Goal: Task Accomplishment & Management: Complete application form

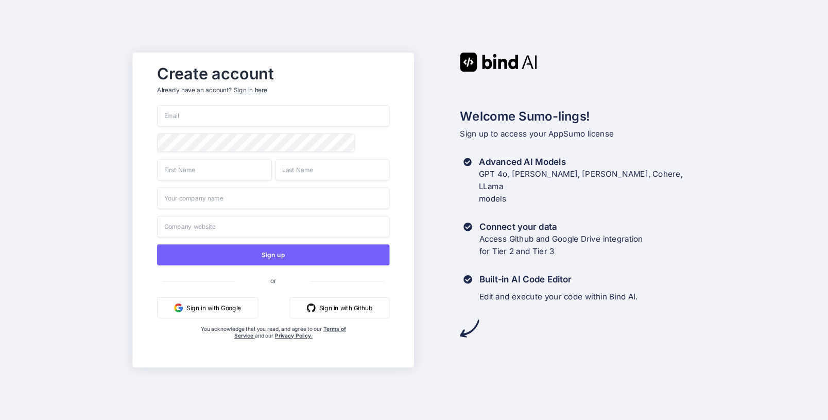
click at [215, 116] on input "email" at bounding box center [273, 116] width 233 height 22
type input "[EMAIL_ADDRESS][DOMAIN_NAME]"
type input "[PERSON_NAME]"
click at [191, 173] on input "[PERSON_NAME]" at bounding box center [214, 170] width 114 height 22
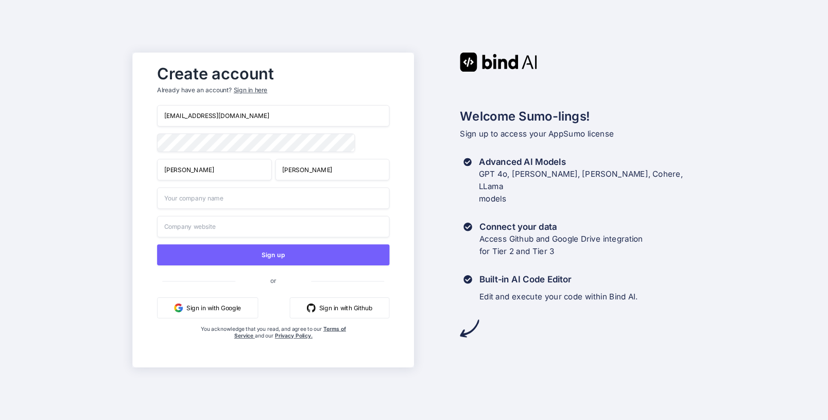
click at [191, 173] on input "[PERSON_NAME]" at bounding box center [214, 170] width 114 height 22
click at [169, 170] on input "NACHO" at bounding box center [214, 170] width 114 height 22
type input "Nacho"
type input "[PERSON_NAME]"
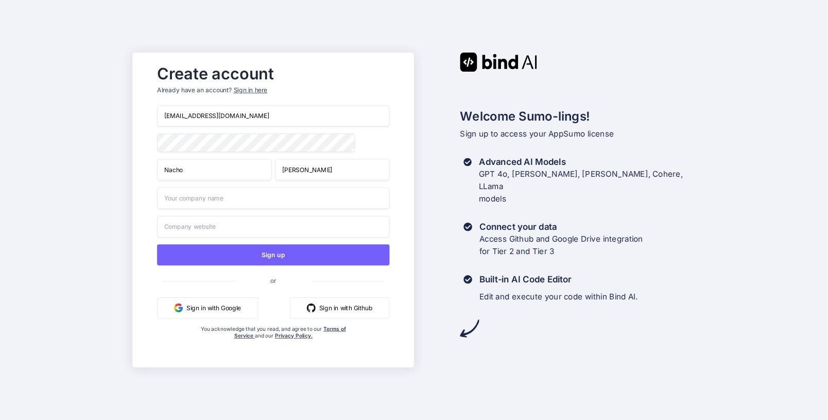
click at [148, 196] on div "Create account Already have an account? Sign in here [EMAIL_ADDRESS][DOMAIN_NAM…" at bounding box center [272, 210] width 253 height 301
click at [185, 204] on input "text" at bounding box center [273, 198] width 233 height 22
type input "[PERSON_NAME]"
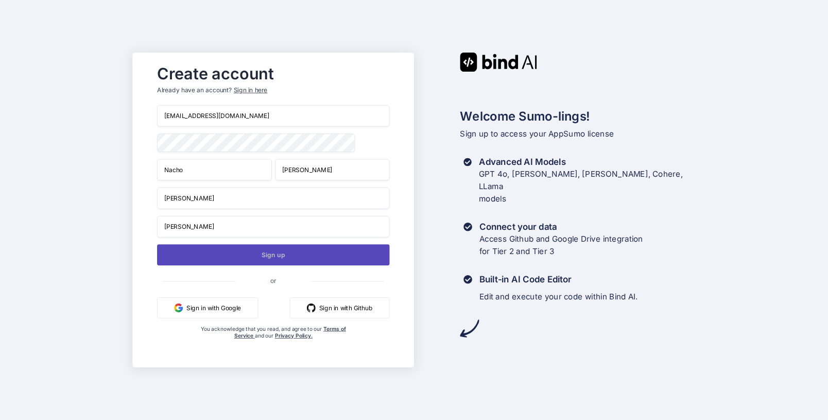
click at [210, 256] on button "Sign up" at bounding box center [273, 254] width 233 height 21
click at [271, 257] on button "Sign up" at bounding box center [273, 254] width 233 height 21
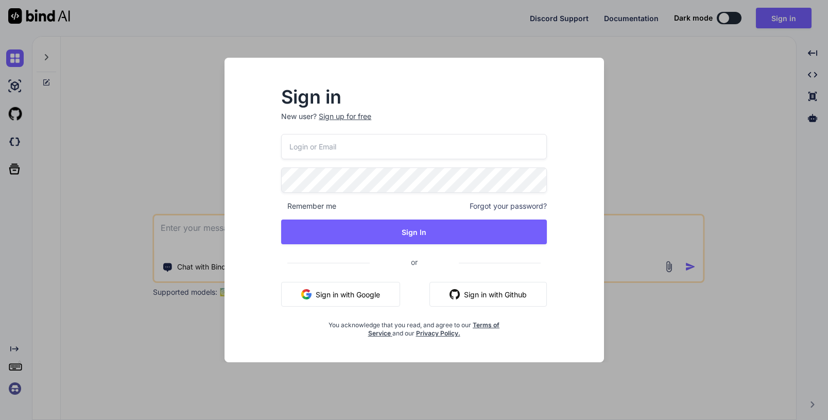
click at [324, 145] on input "email" at bounding box center [414, 146] width 266 height 25
type input "[EMAIL_ADDRESS][DOMAIN_NAME]"
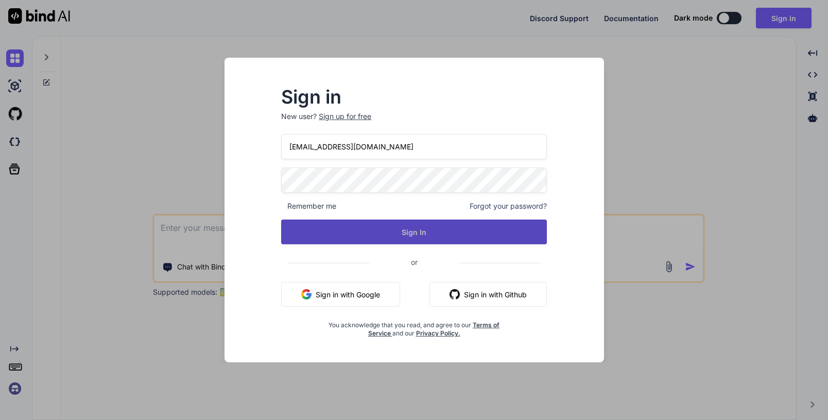
click at [374, 239] on button "Sign In" at bounding box center [414, 231] width 266 height 25
click at [375, 236] on button "Sign In" at bounding box center [414, 231] width 266 height 25
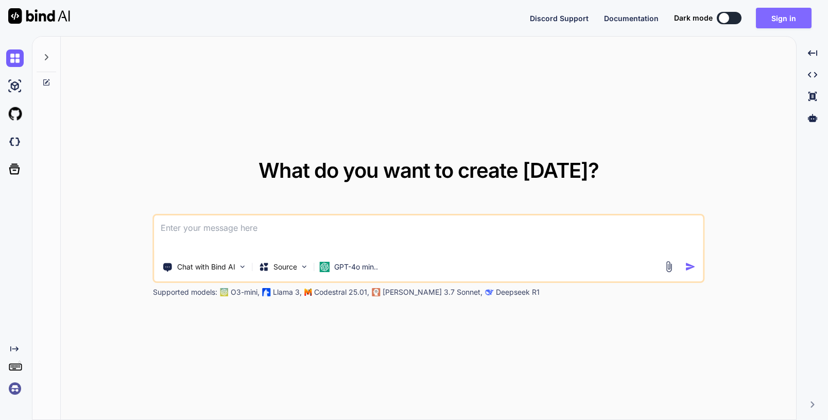
click at [776, 18] on button "Sign in" at bounding box center [784, 18] width 56 height 21
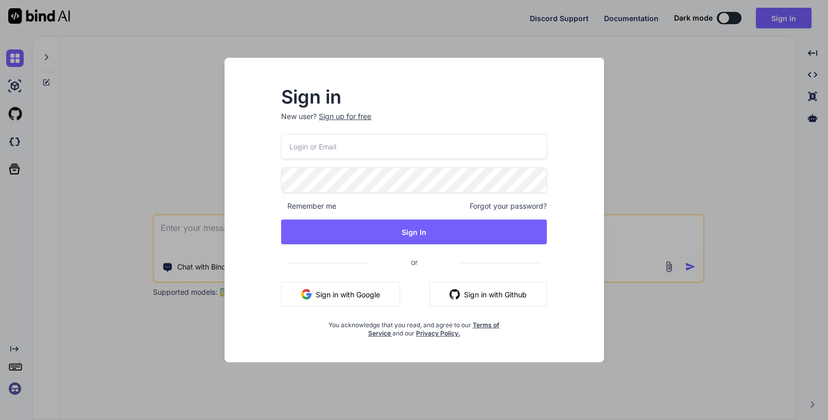
click at [679, 122] on div "Sign in New user? Sign up for free Remember me Forgot your password? Sign In or…" at bounding box center [414, 210] width 828 height 420
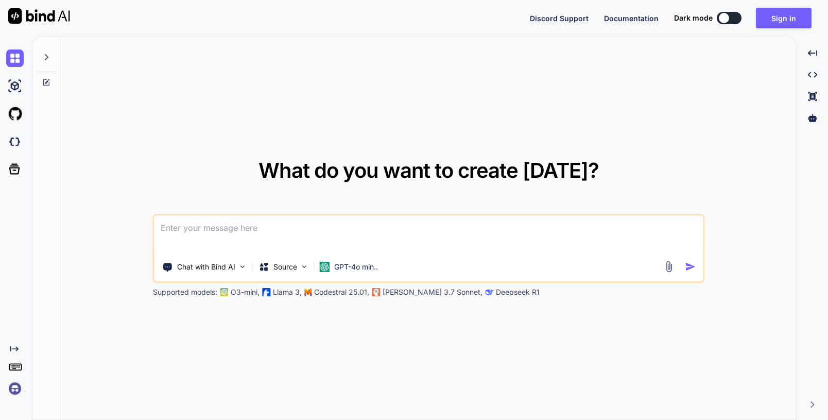
click at [726, 19] on div at bounding box center [724, 18] width 10 height 10
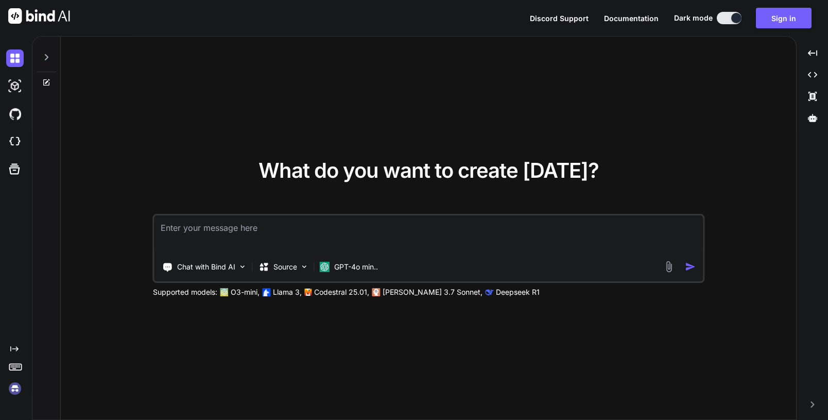
click at [737, 20] on div at bounding box center [736, 18] width 10 height 10
type textarea "x"
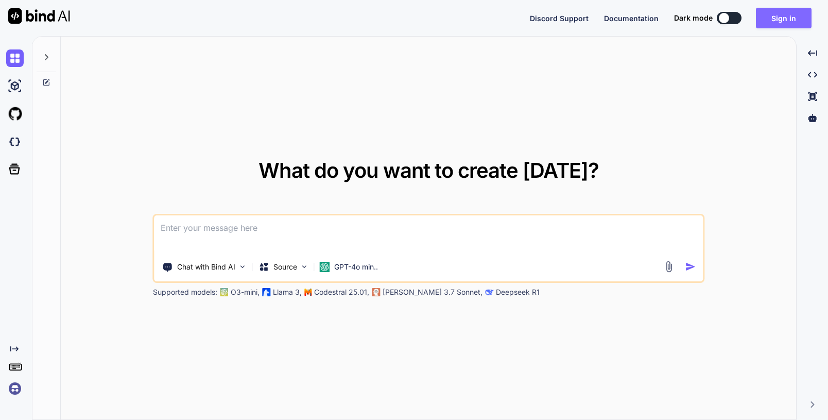
click at [776, 21] on button "Sign in" at bounding box center [784, 18] width 56 height 21
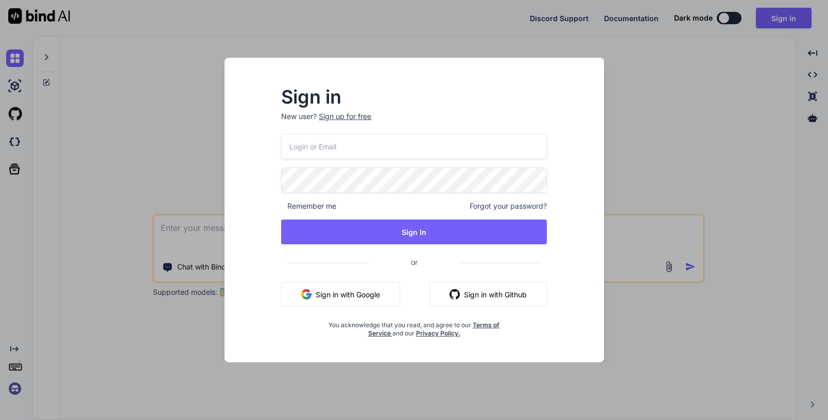
click at [413, 152] on input "email" at bounding box center [414, 146] width 266 height 25
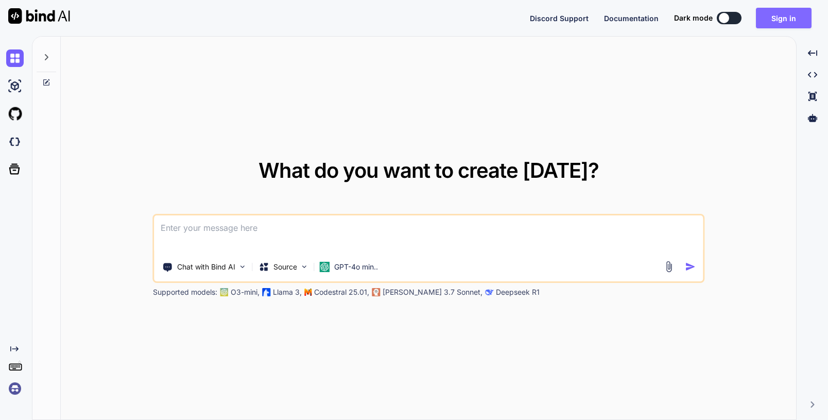
click at [790, 19] on button "Sign in" at bounding box center [784, 18] width 56 height 21
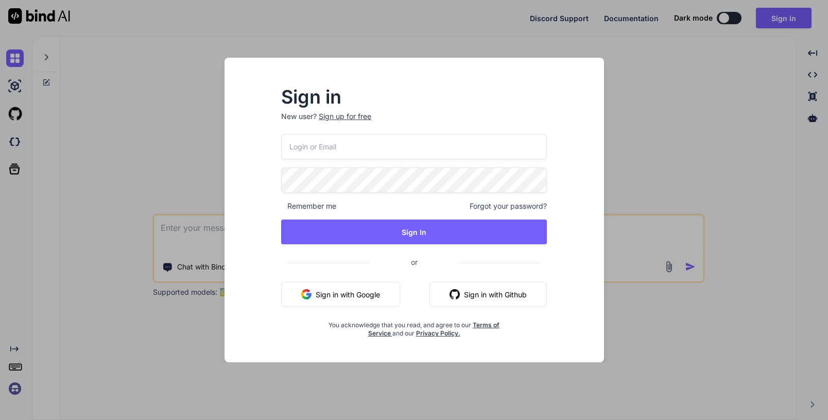
click at [357, 147] on input "email" at bounding box center [414, 146] width 266 height 25
type input "[EMAIL_ADDRESS][DOMAIN_NAME]"
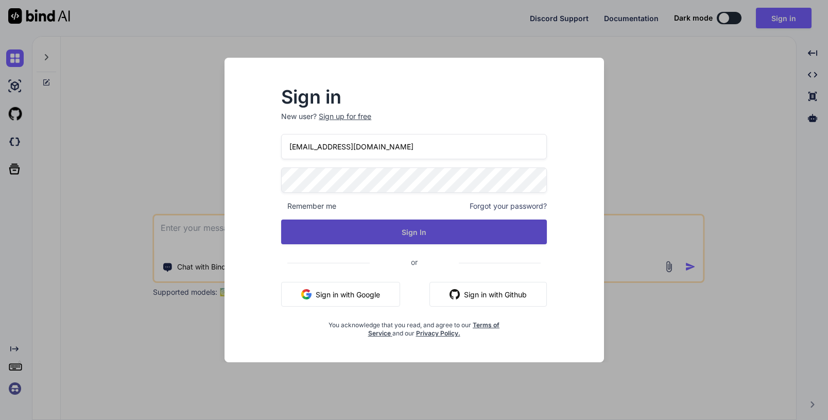
click at [417, 228] on button "Sign In" at bounding box center [414, 231] width 266 height 25
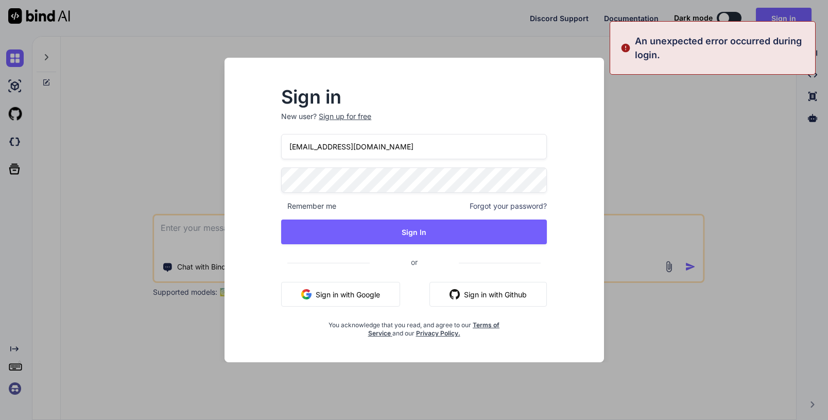
click at [514, 205] on span "Forgot your password?" at bounding box center [508, 206] width 77 height 10
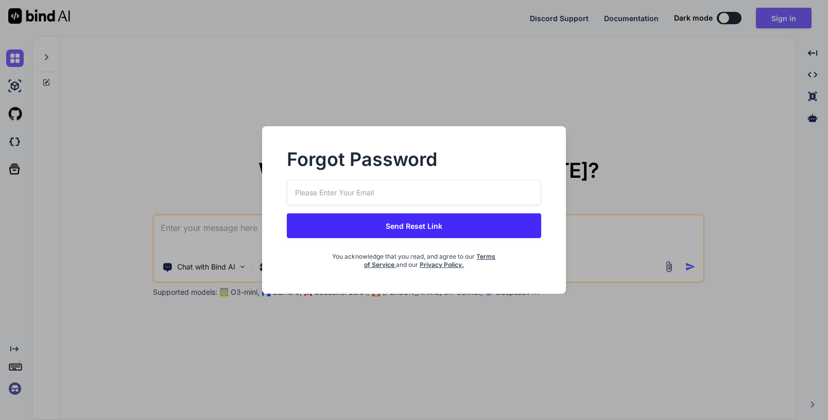
click at [316, 189] on input "email" at bounding box center [414, 192] width 254 height 25
type input "[EMAIL_ADDRESS][DOMAIN_NAME]"
click at [397, 233] on button "Send Reset Link" at bounding box center [414, 225] width 254 height 25
click at [407, 226] on button "Send Reset Link" at bounding box center [414, 225] width 254 height 25
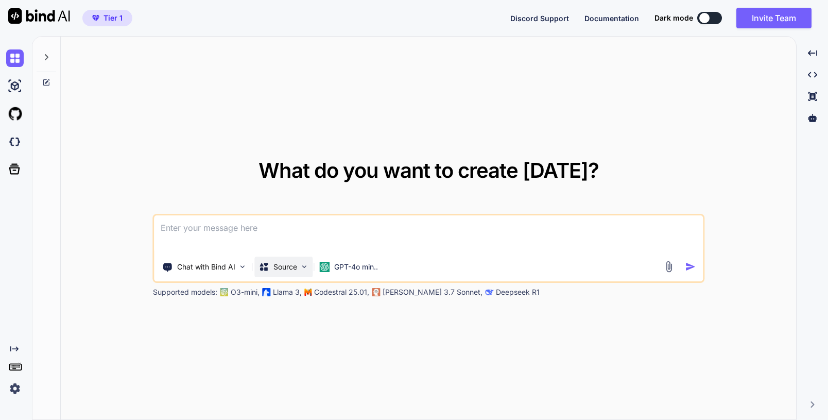
click at [282, 269] on p "Source" at bounding box center [285, 267] width 24 height 10
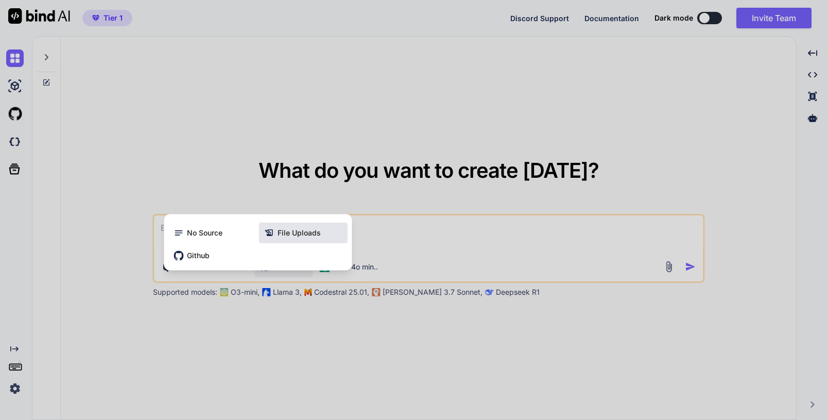
click at [295, 231] on span "File Uploads" at bounding box center [299, 233] width 43 height 10
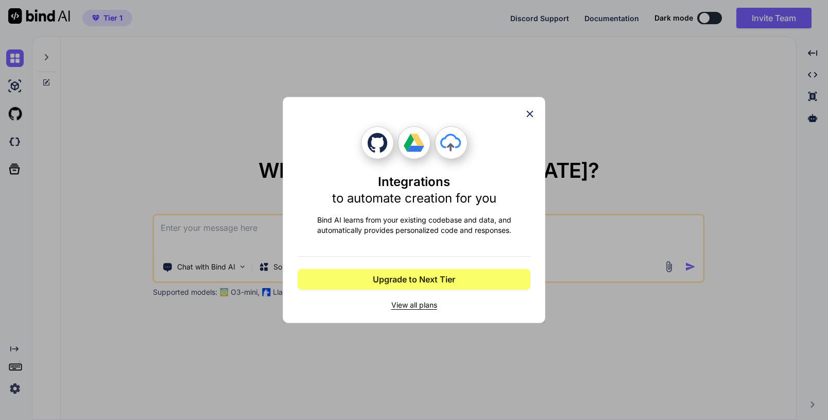
click at [528, 112] on icon at bounding box center [529, 113] width 11 height 11
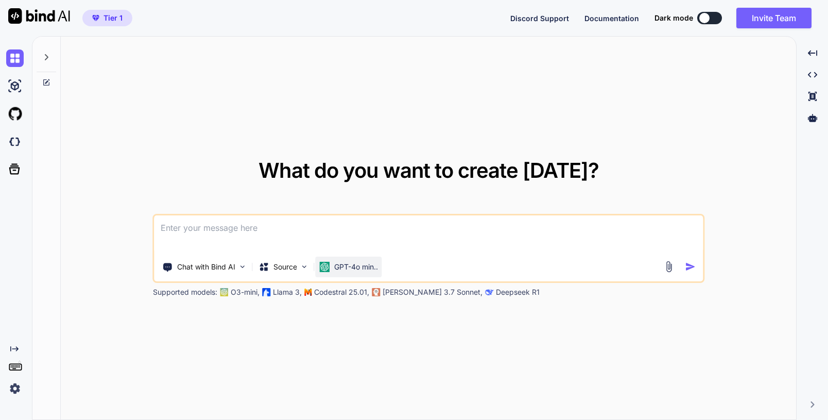
click at [354, 270] on p "GPT-4o min.." at bounding box center [356, 267] width 44 height 10
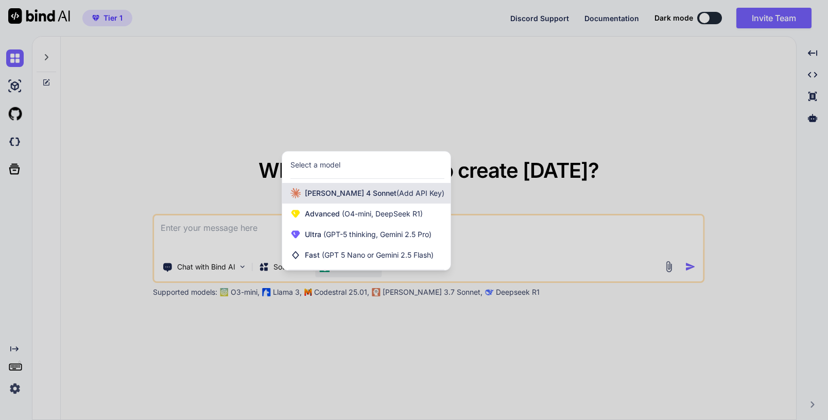
click at [354, 197] on span "Claude 4 Sonnet (Add API Key)" at bounding box center [375, 193] width 140 height 10
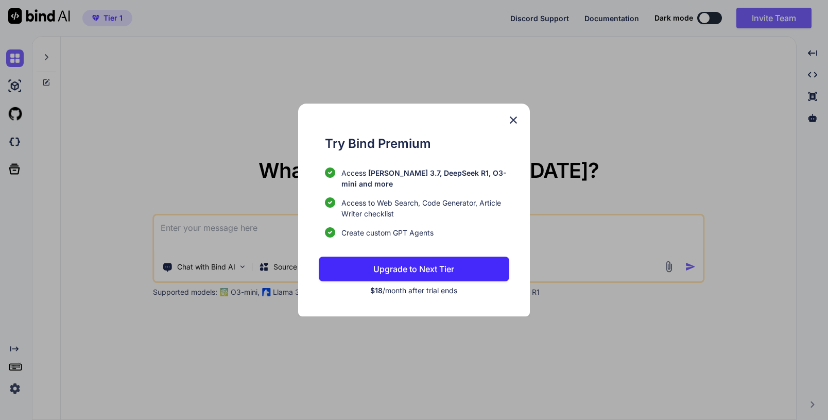
click at [512, 121] on img at bounding box center [513, 120] width 12 height 12
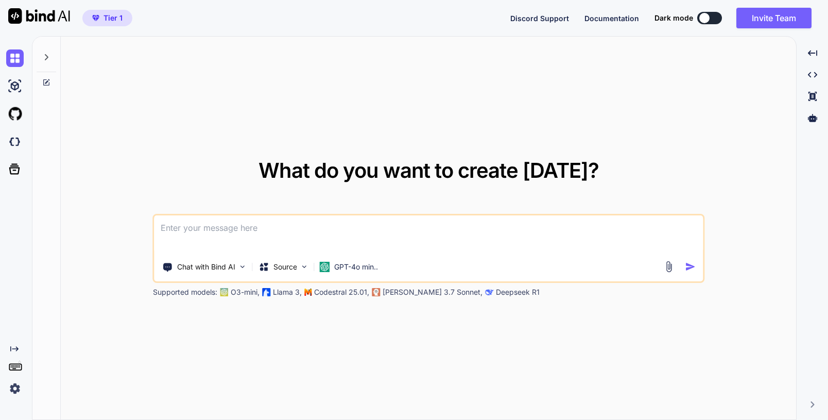
click at [119, 19] on span "Tier 1" at bounding box center [113, 18] width 19 height 10
click at [15, 392] on img at bounding box center [15, 389] width 18 height 18
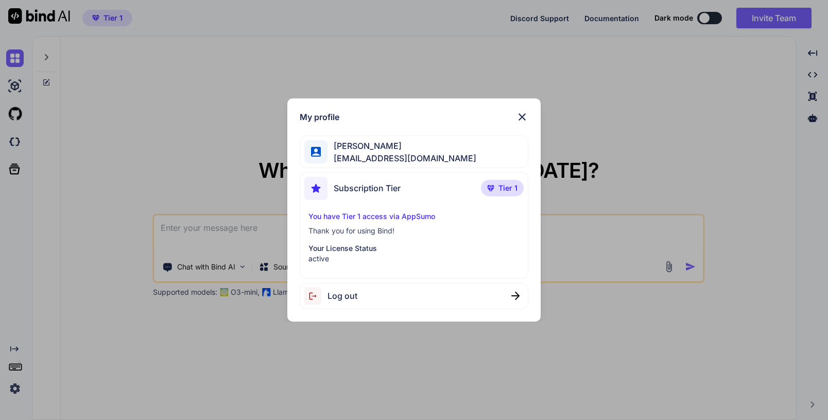
click at [523, 118] on img at bounding box center [522, 117] width 12 height 12
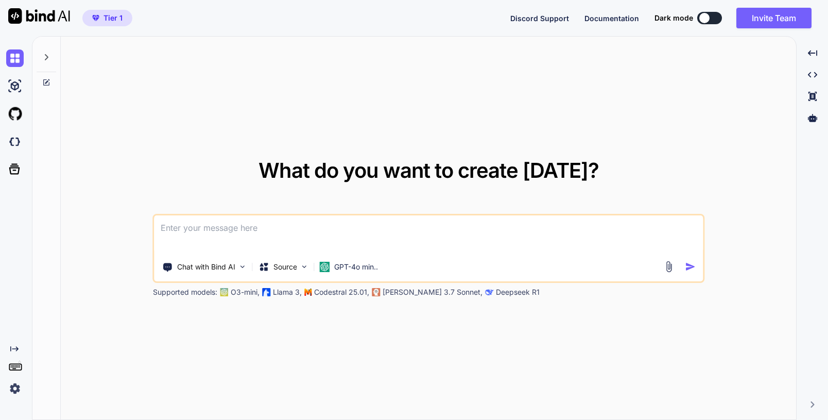
click at [670, 267] on img at bounding box center [669, 267] width 12 height 12
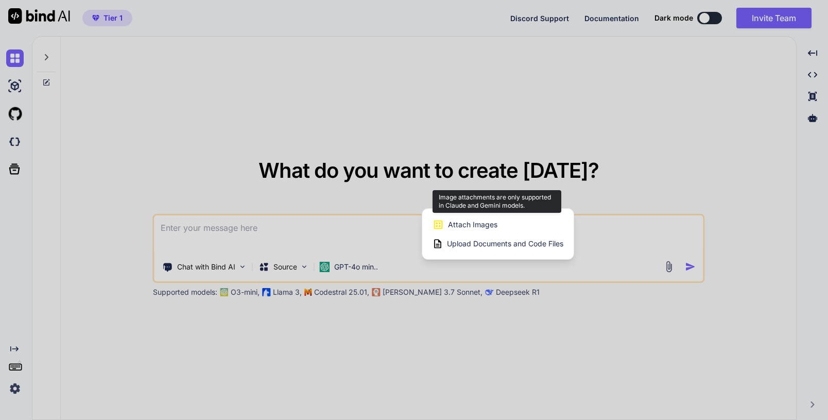
click at [496, 229] on span "Attach Images" at bounding box center [472, 224] width 49 height 10
click at [479, 226] on span "Attach Images" at bounding box center [472, 224] width 49 height 10
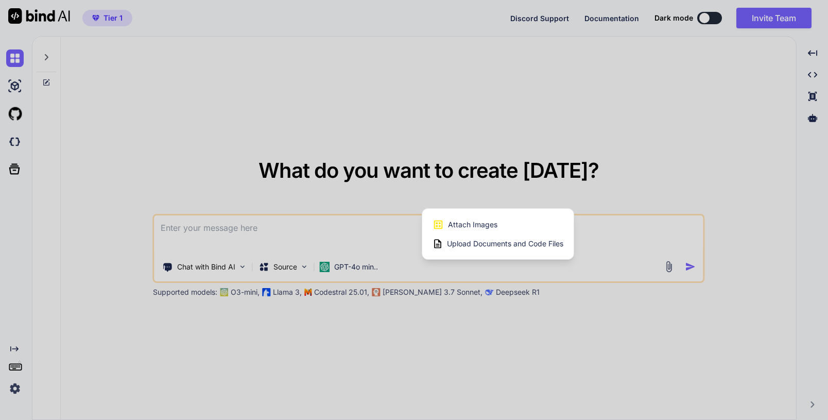
click at [477, 243] on span "Upload Documents and Code Files" at bounding box center [505, 243] width 116 height 10
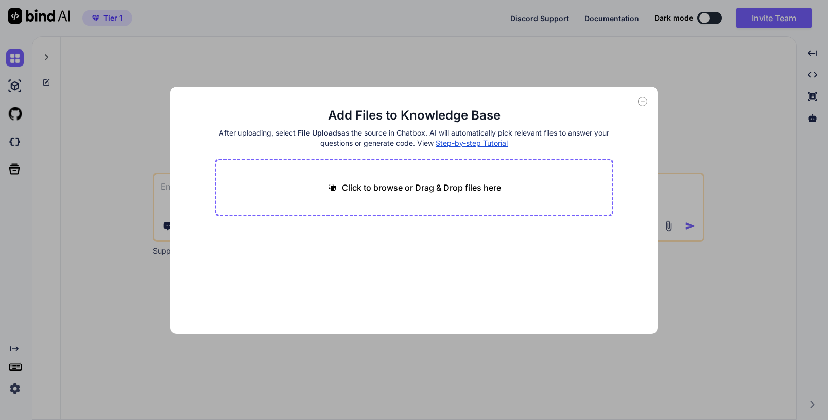
click at [425, 196] on div "Click to browse or Drag & Drop files here" at bounding box center [414, 188] width 399 height 58
click at [432, 184] on p "Click to browse or Drag & Drop files here" at bounding box center [421, 187] width 159 height 12
click at [420, 190] on p "Click to browse or Drag & Drop files here" at bounding box center [421, 187] width 159 height 12
click at [90, 261] on div "Add Files to Knowledge Base After uploading, select File Uploads as the source …" at bounding box center [414, 210] width 828 height 420
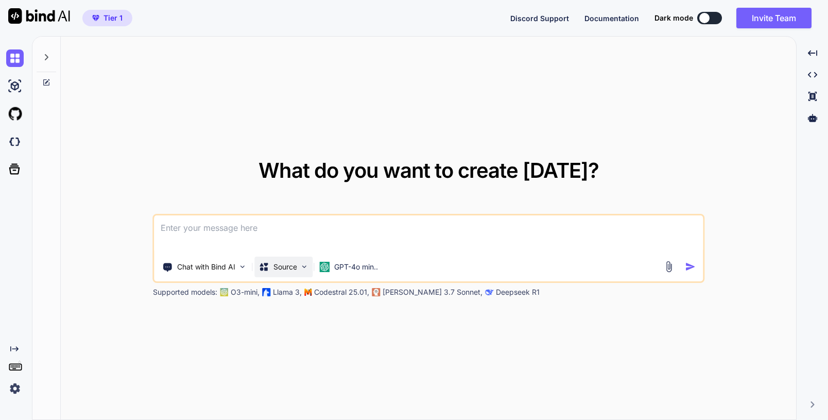
click at [284, 267] on p "Source" at bounding box center [285, 267] width 24 height 10
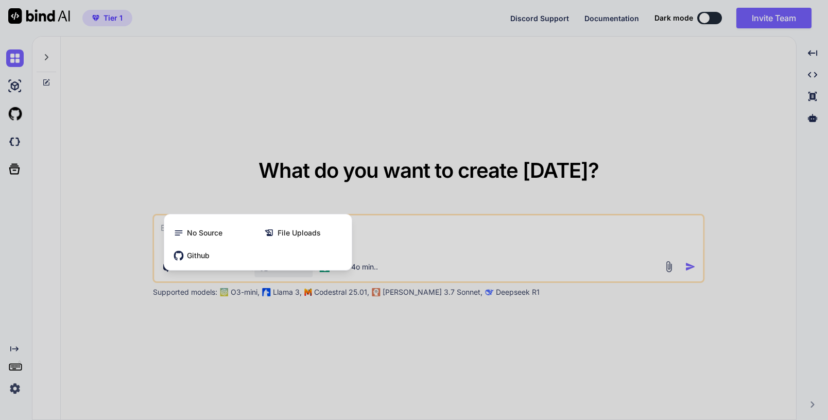
click at [208, 151] on div at bounding box center [414, 210] width 828 height 420
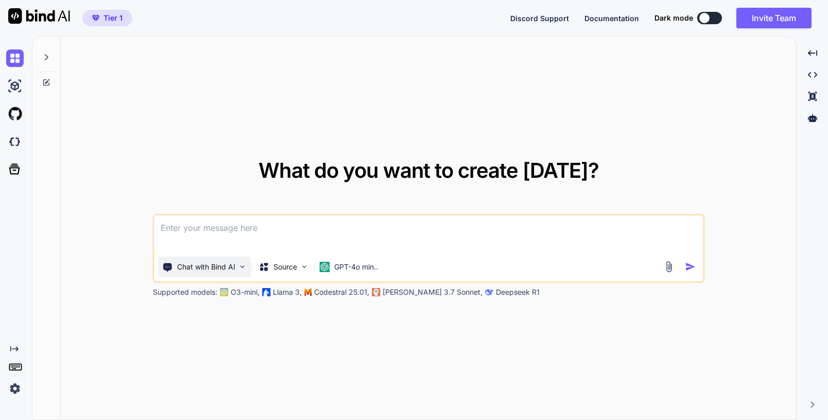
click at [205, 263] on p "Chat with Bind AI" at bounding box center [206, 267] width 58 height 10
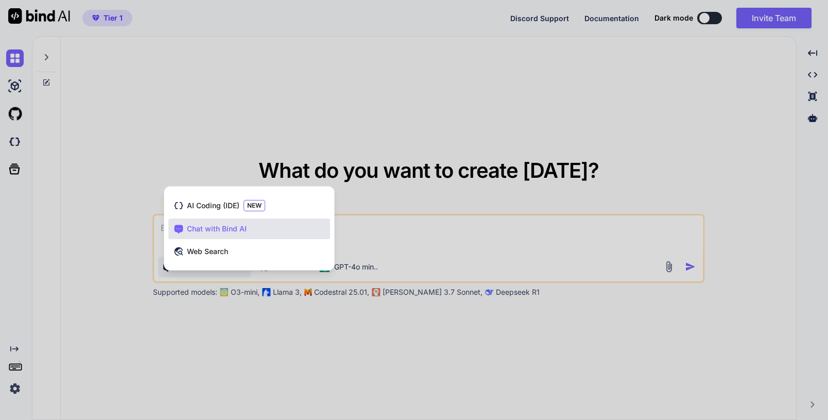
click at [228, 142] on div at bounding box center [414, 210] width 828 height 420
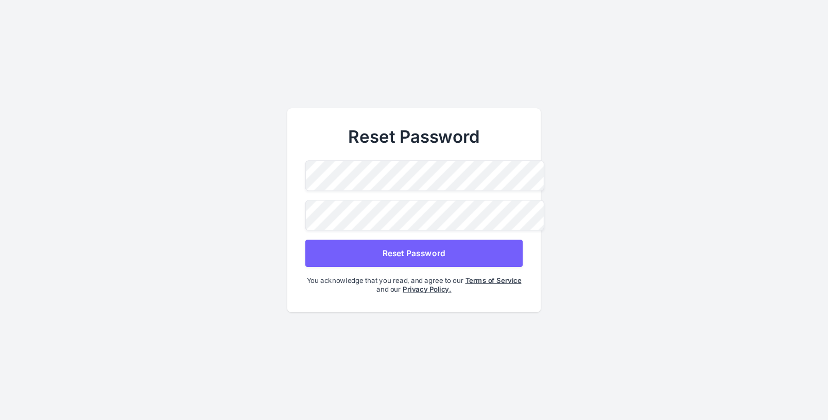
click at [422, 254] on button "Reset Password" at bounding box center [413, 252] width 217 height 27
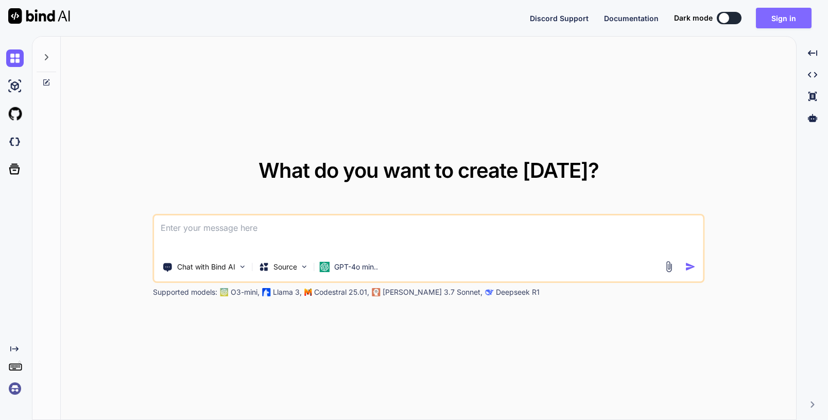
click at [771, 20] on button "Sign in" at bounding box center [784, 18] width 56 height 21
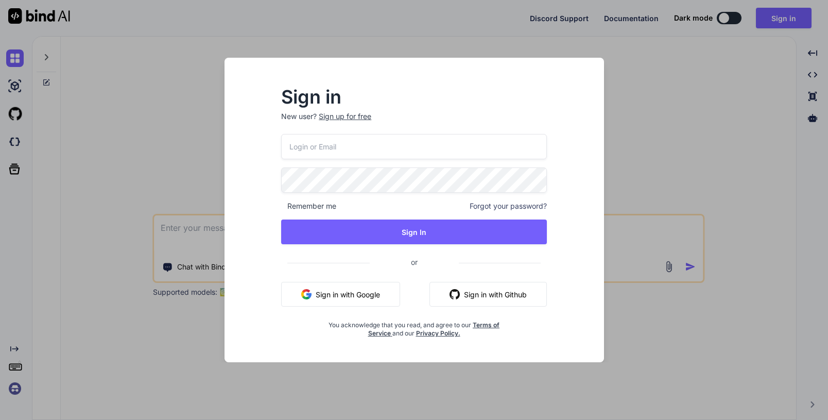
click at [419, 139] on input "email" at bounding box center [414, 146] width 266 height 25
type input "[EMAIL_ADDRESS][DOMAIN_NAME]"
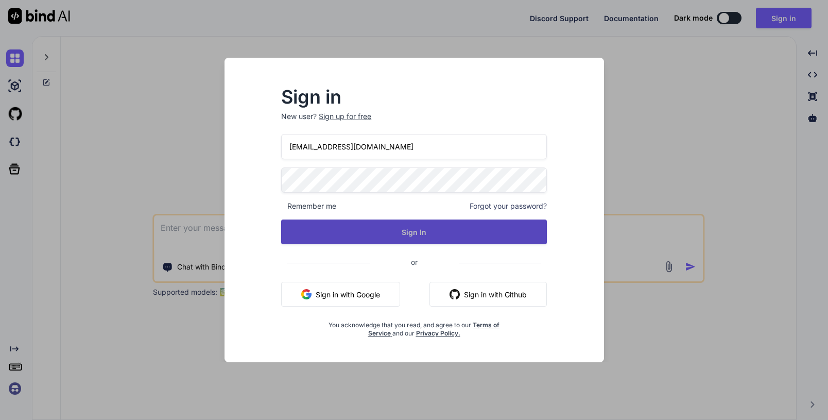
click at [403, 230] on button "Sign In" at bounding box center [414, 231] width 266 height 25
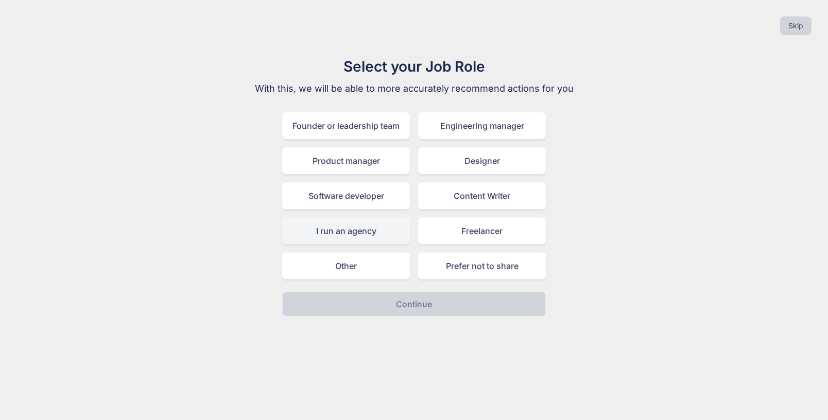
click at [343, 234] on div "I run an agency" at bounding box center [346, 230] width 128 height 27
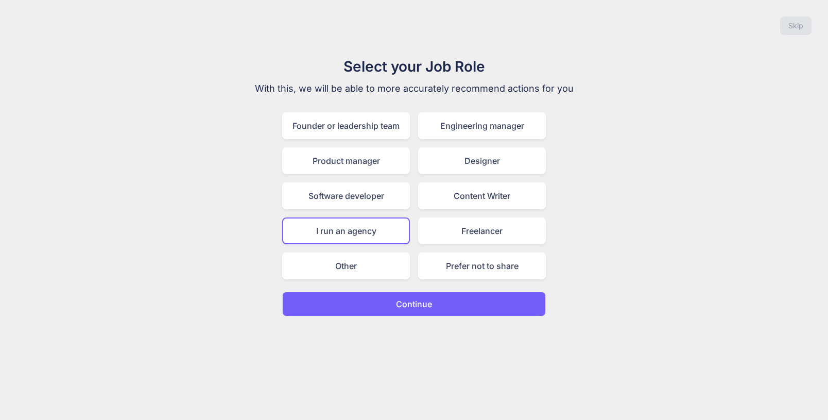
click at [364, 302] on button "Continue" at bounding box center [414, 303] width 264 height 25
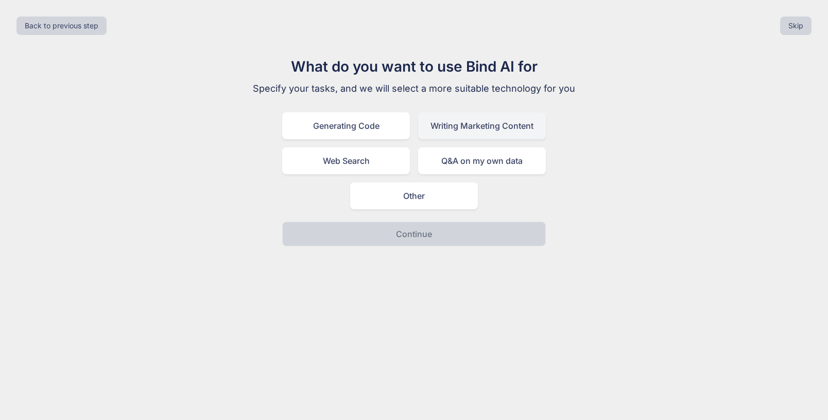
click at [484, 127] on div "Writing Marketing Content" at bounding box center [482, 125] width 128 height 27
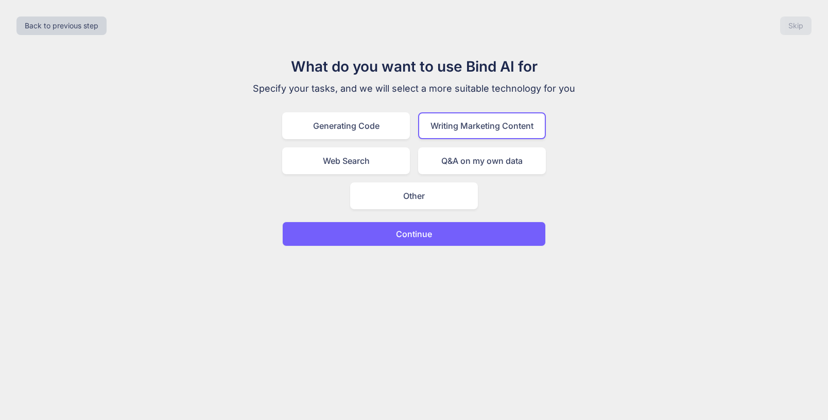
click at [438, 230] on button "Continue" at bounding box center [414, 233] width 264 height 25
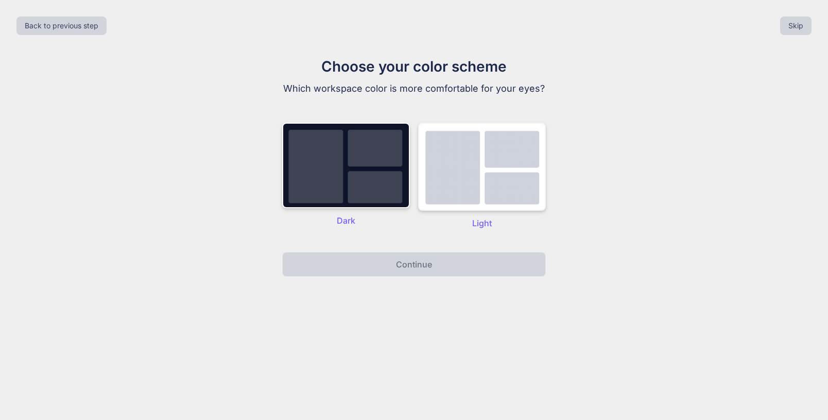
click at [458, 192] on img at bounding box center [482, 167] width 128 height 88
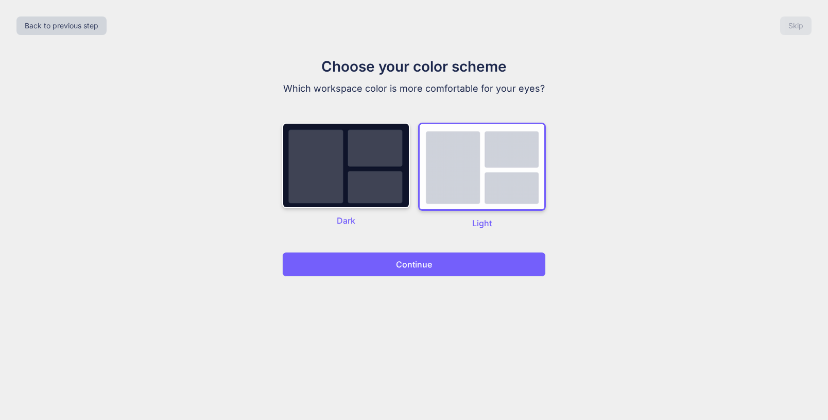
click at [447, 279] on div "Back to previous step Skip Choose your color scheme Which workspace color is mo…" at bounding box center [414, 210] width 828 height 420
click at [447, 274] on button "Continue" at bounding box center [414, 264] width 264 height 25
click at [454, 267] on button "Continue" at bounding box center [414, 264] width 264 height 25
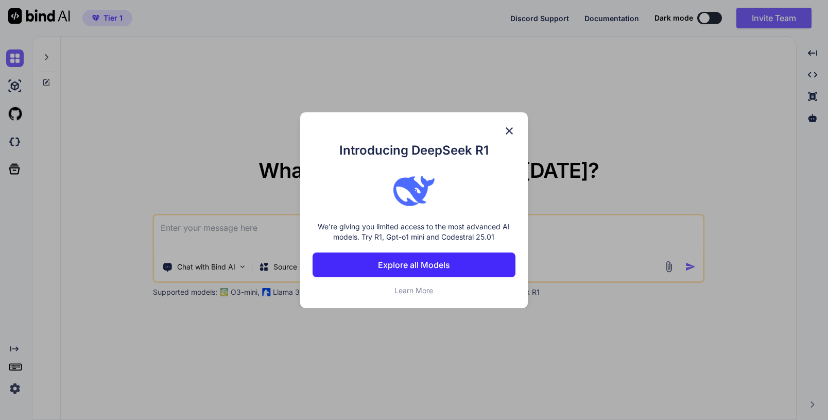
click at [453, 264] on button "Explore all Models" at bounding box center [414, 264] width 203 height 25
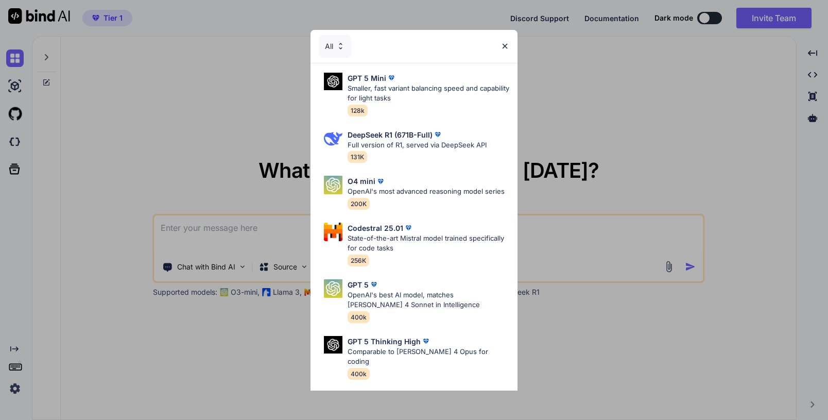
click at [505, 45] on img at bounding box center [505, 46] width 9 height 9
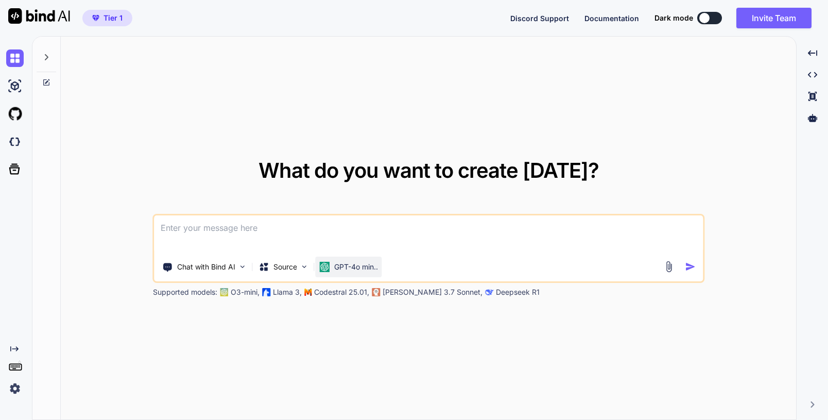
click at [359, 265] on p "GPT-4o min.." at bounding box center [356, 267] width 44 height 10
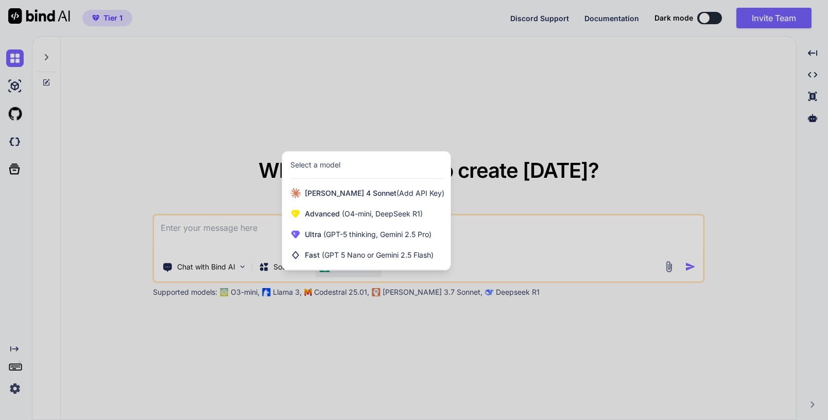
click at [366, 331] on div at bounding box center [414, 210] width 828 height 420
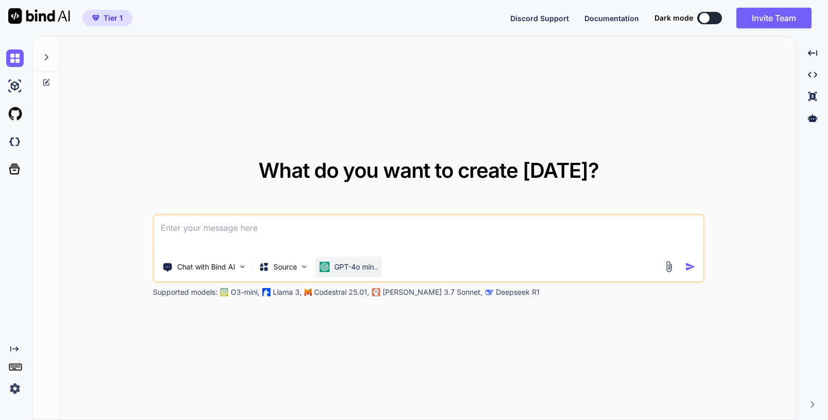
click at [349, 267] on p "GPT-4o min.." at bounding box center [356, 267] width 44 height 10
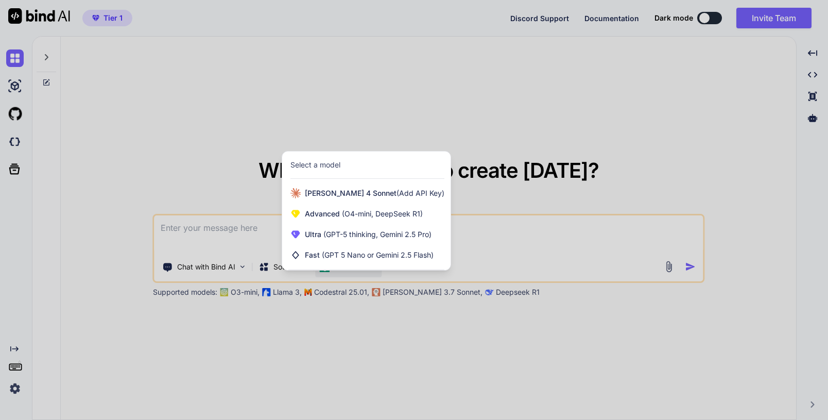
click at [364, 324] on div at bounding box center [414, 210] width 828 height 420
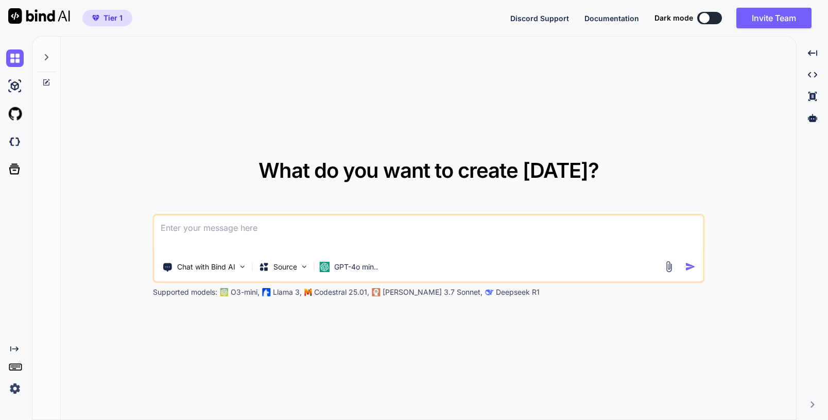
click at [110, 21] on span "Tier 1" at bounding box center [113, 18] width 19 height 10
click at [13, 59] on img at bounding box center [15, 58] width 18 height 18
click at [47, 56] on icon at bounding box center [47, 57] width 4 height 6
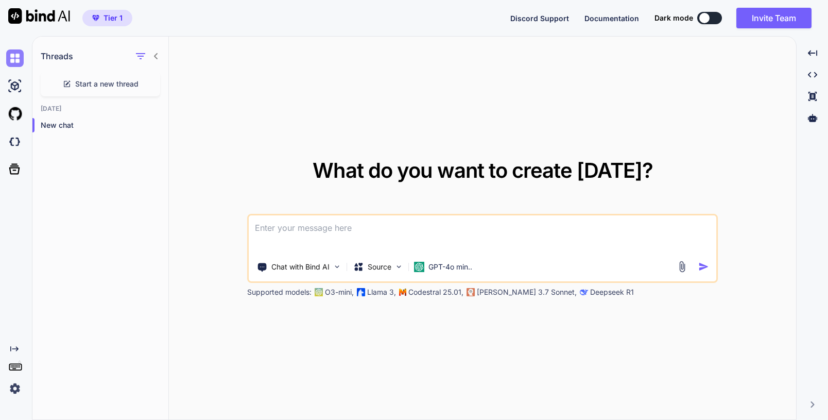
click at [13, 57] on img at bounding box center [15, 58] width 18 height 18
click at [13, 86] on img at bounding box center [15, 86] width 18 height 18
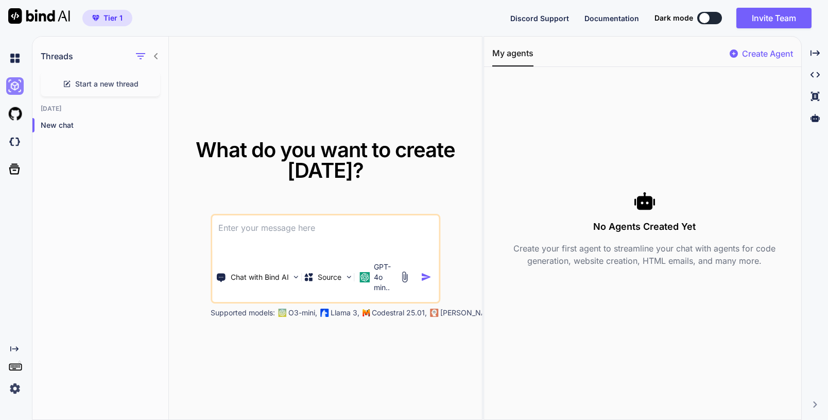
click at [13, 86] on img at bounding box center [15, 86] width 18 height 18
click at [817, 53] on icon at bounding box center [815, 53] width 9 height 6
